Goal: Information Seeking & Learning: Find specific fact

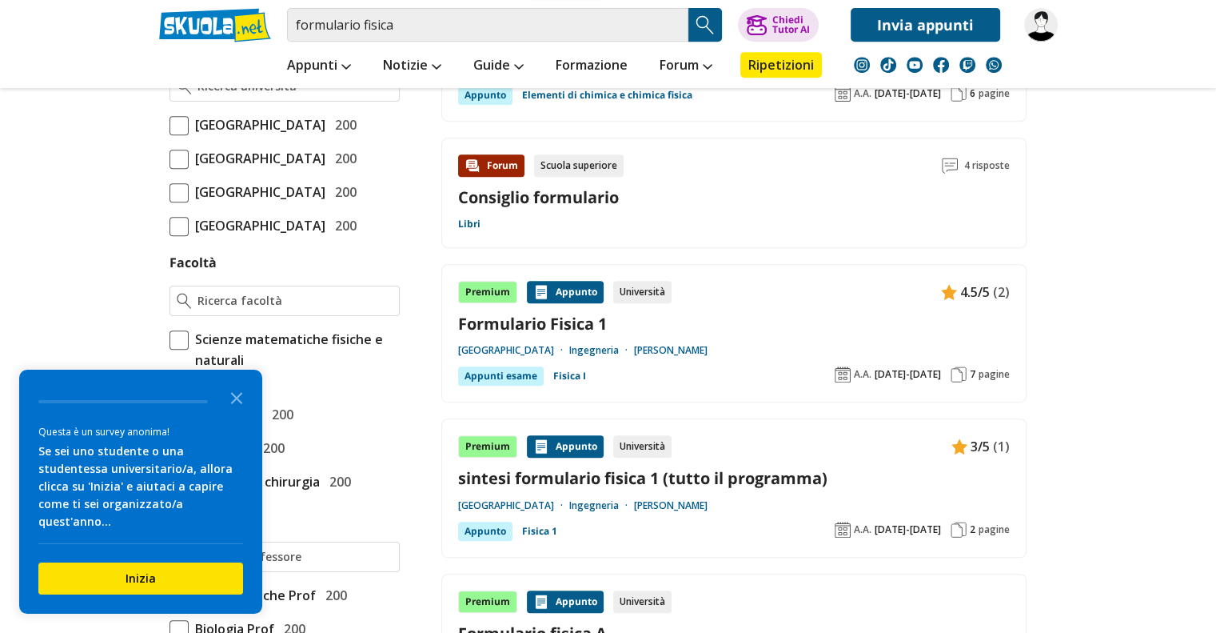
scroll to position [800, 0]
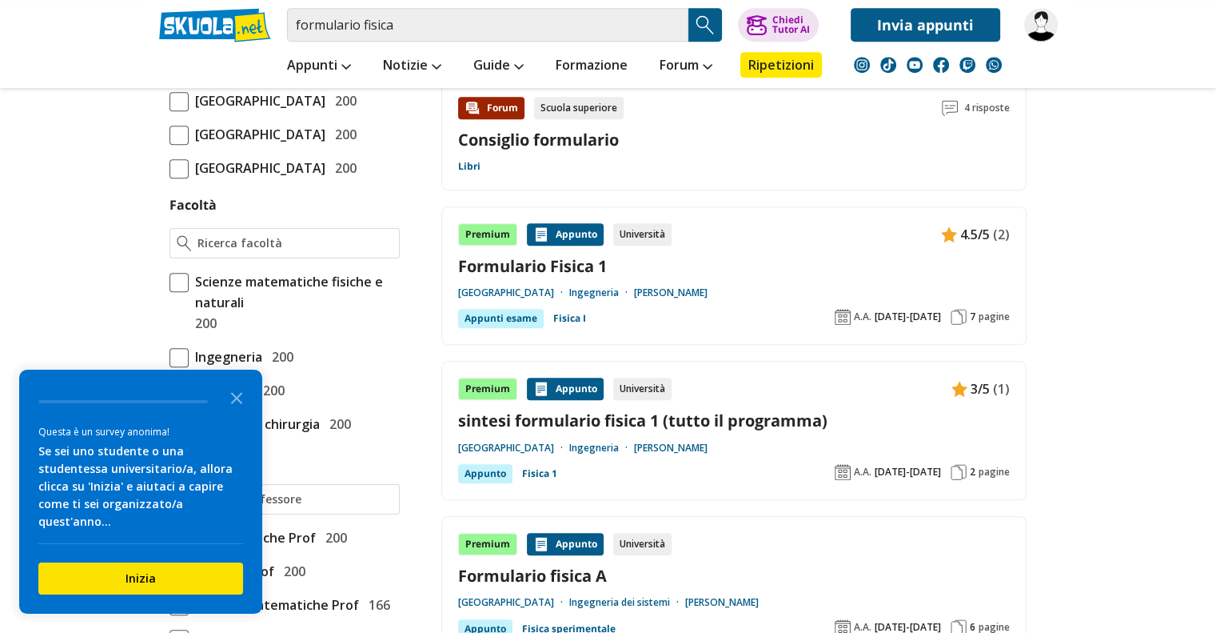
click at [634, 293] on link "Ingegneria" at bounding box center [601, 292] width 65 height 13
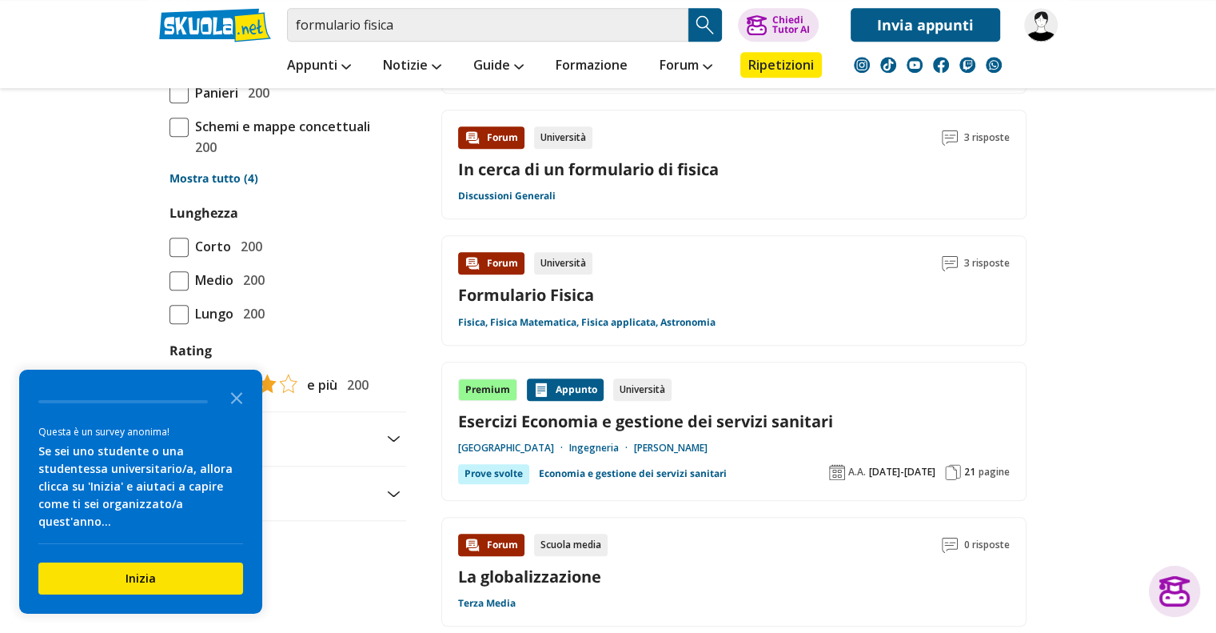
scroll to position [1519, 0]
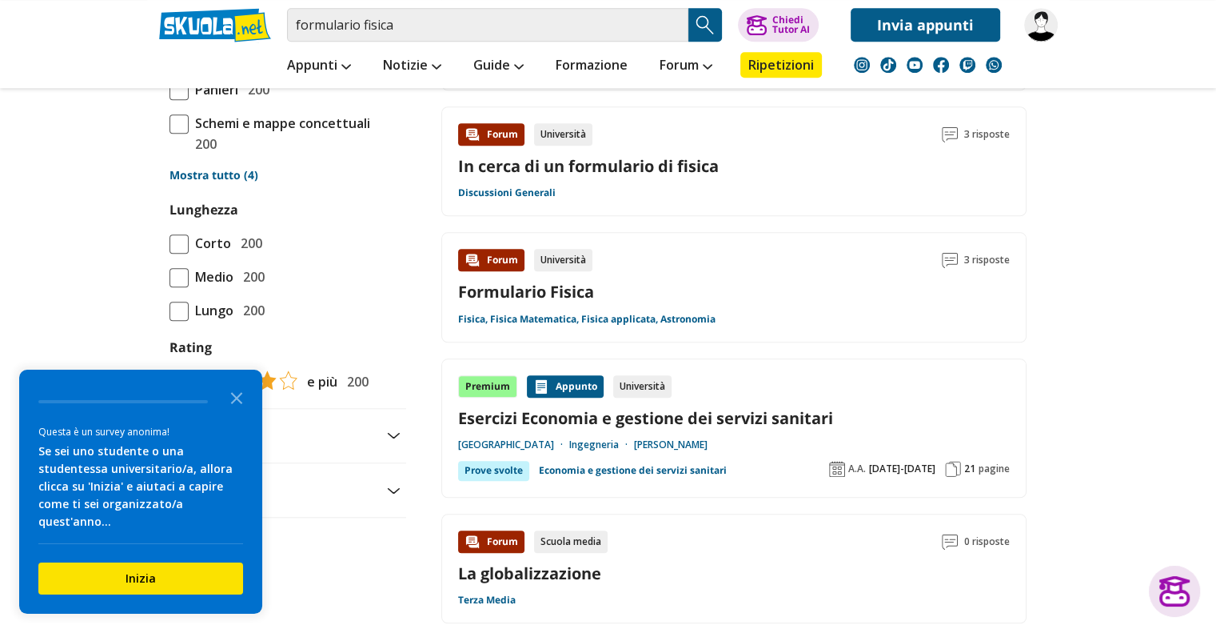
click at [964, 469] on span "21" at bounding box center [969, 468] width 11 height 13
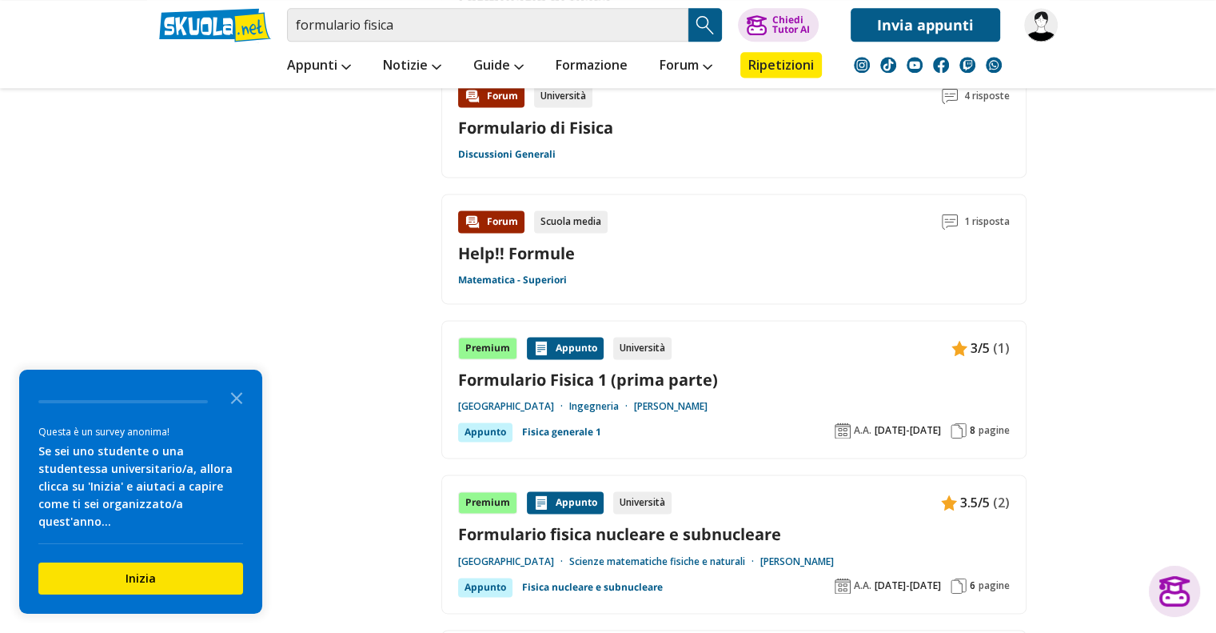
scroll to position [2319, 0]
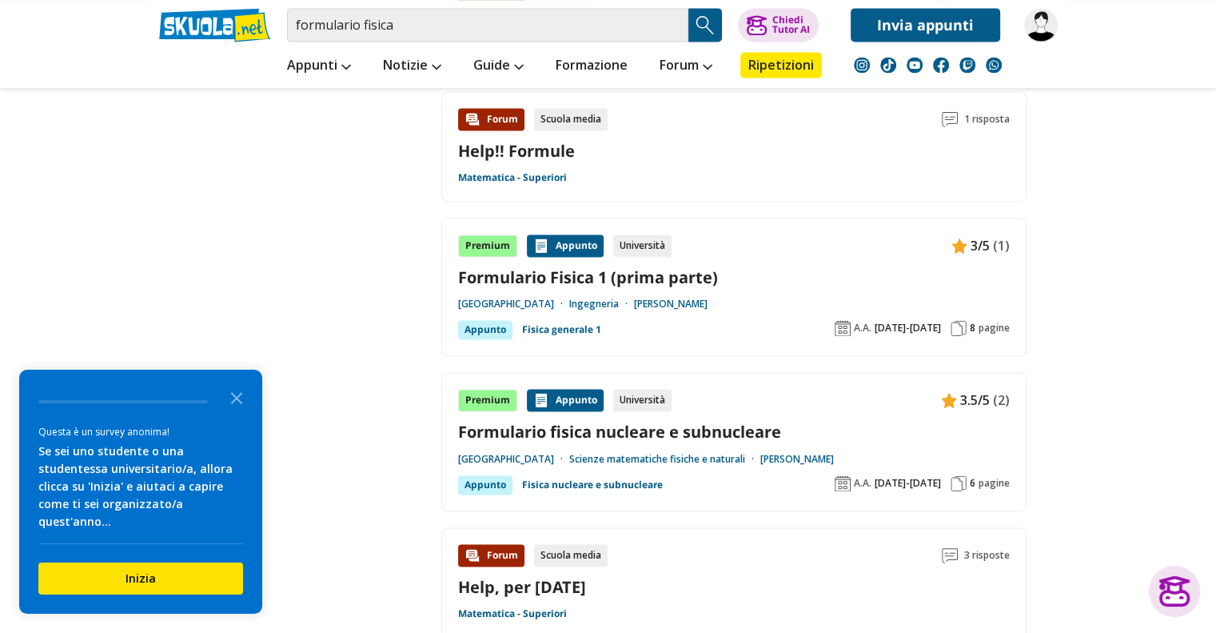
click at [960, 320] on img at bounding box center [959, 328] width 16 height 16
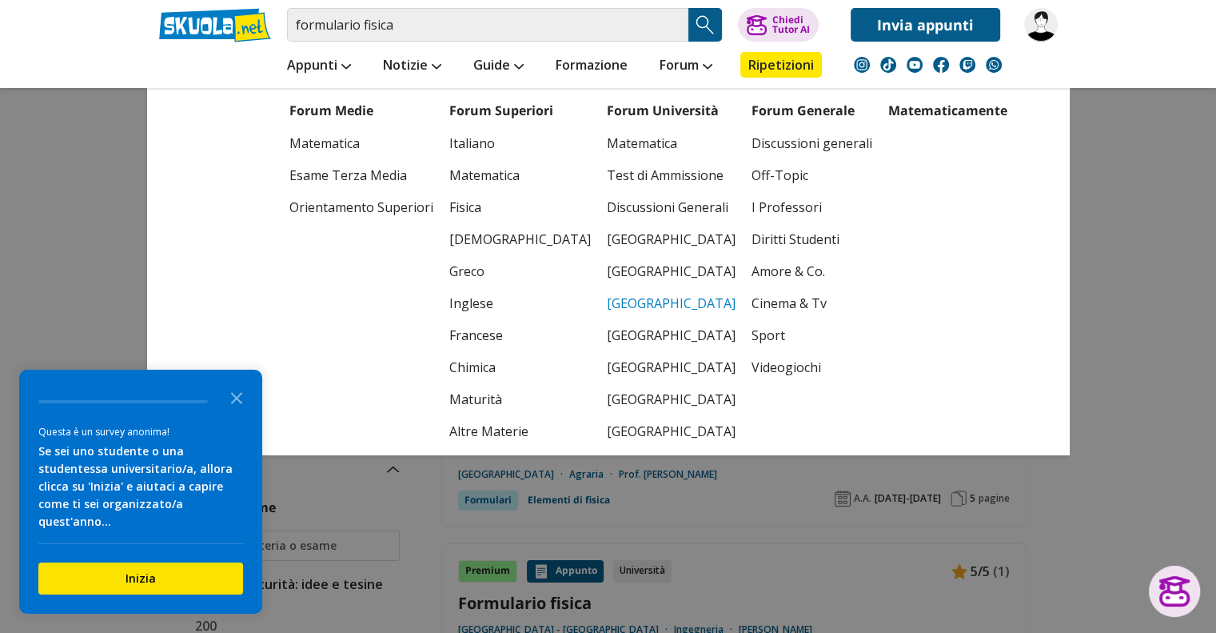
scroll to position [0, 0]
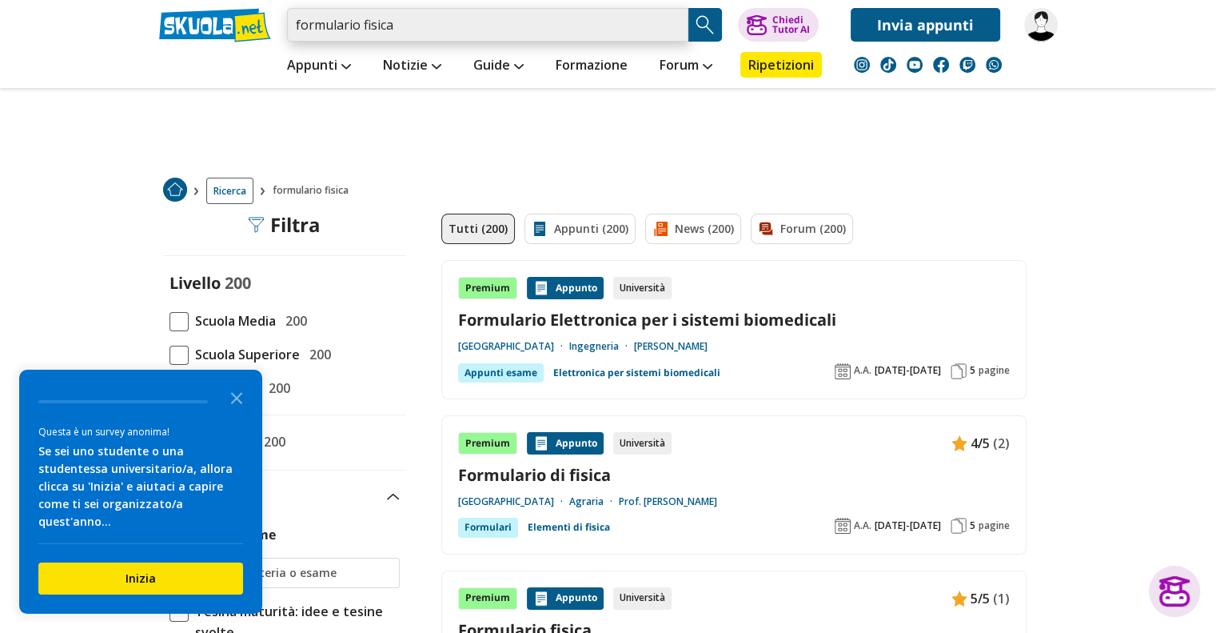
click at [547, 15] on input "formulario fisica" at bounding box center [487, 25] width 401 height 34
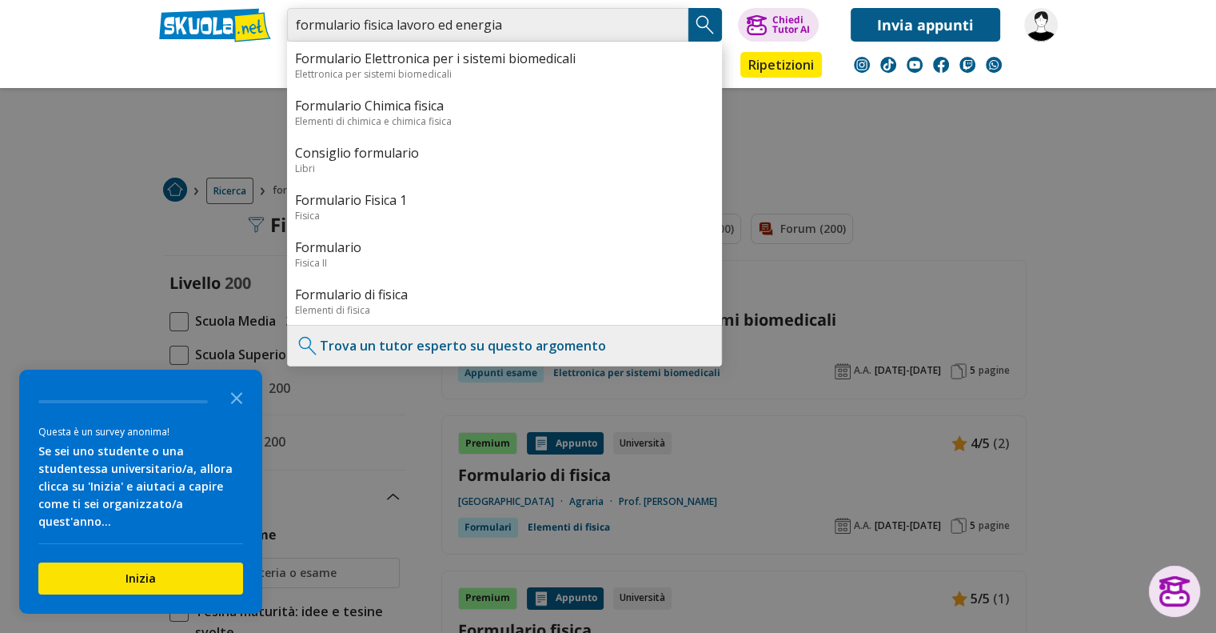
type input "formulario fisica lavoro ed energia"
click at [704, 23] on img "Search Button" at bounding box center [705, 25] width 24 height 24
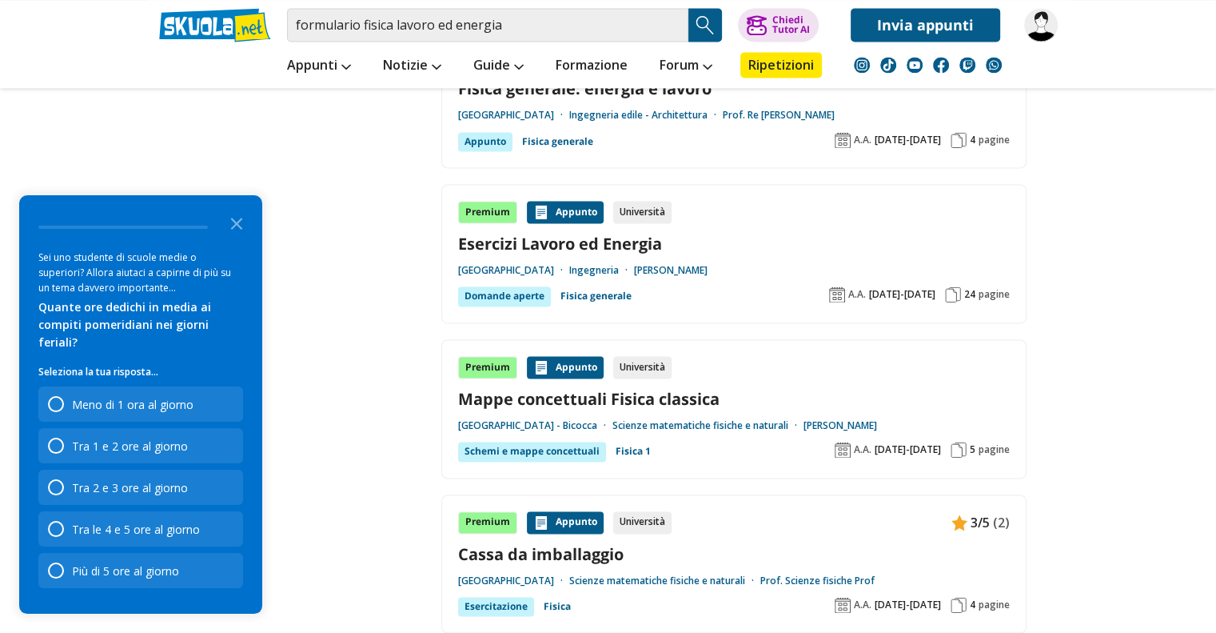
scroll to position [2399, 0]
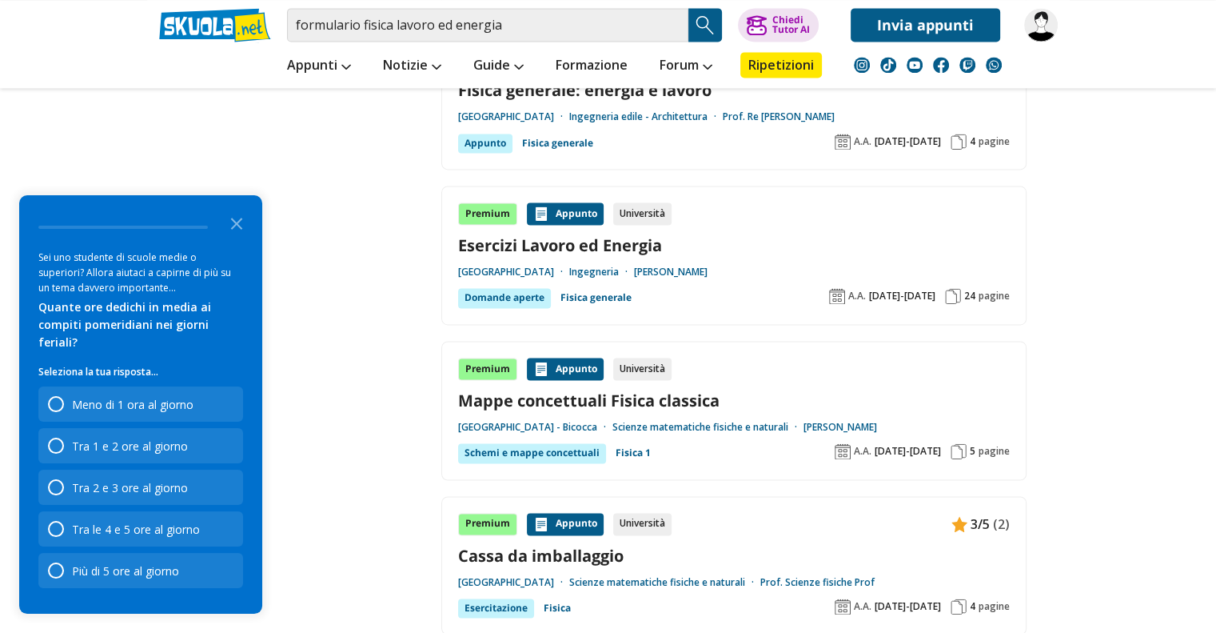
click at [960, 292] on img at bounding box center [953, 296] width 16 height 16
